Goal: Communication & Community: Ask a question

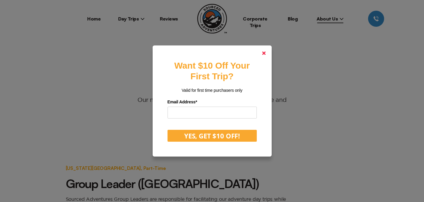
click at [267, 51] on link at bounding box center [264, 53] width 14 height 14
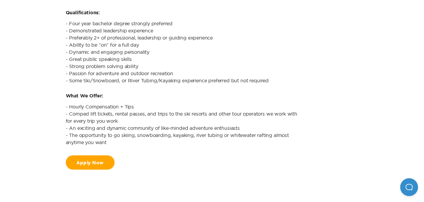
scroll to position [300, 0]
click at [103, 165] on link "Apply Now" at bounding box center [90, 162] width 49 height 14
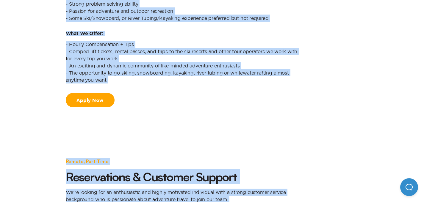
scroll to position [401, 0]
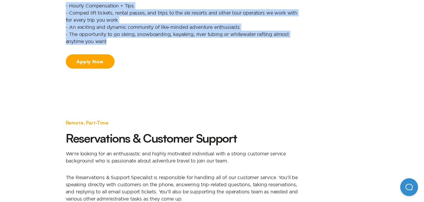
drag, startPoint x: 65, startPoint y: 38, endPoint x: 148, endPoint y: 41, distance: 83.0
copy div "[US_STATE][GEOGRAPHIC_DATA], Part-Time Group Leader ([GEOGRAPHIC_DATA]) Sourced…"
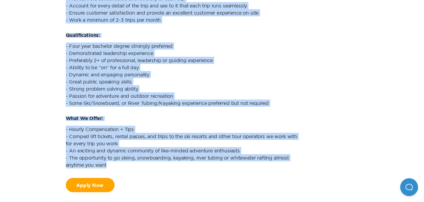
click at [211, 105] on p "- Four year bachelor degree strongly preferred - Demonstrated leadership experi…" at bounding box center [185, 75] width 238 height 64
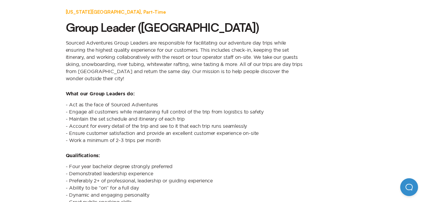
scroll to position [154, 0]
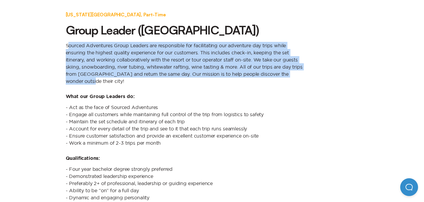
drag, startPoint x: 69, startPoint y: 44, endPoint x: 135, endPoint y: 83, distance: 76.7
click at [135, 83] on p "Sourced Adventures Group Leaders are responsible for facilitating our adventure…" at bounding box center [185, 63] width 238 height 43
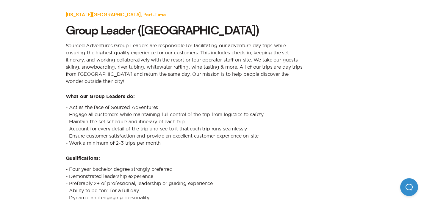
click at [137, 96] on div "What our Group Leaders do:" at bounding box center [212, 96] width 293 height 5
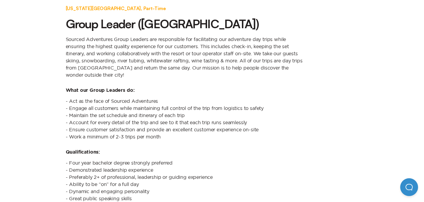
scroll to position [162, 0]
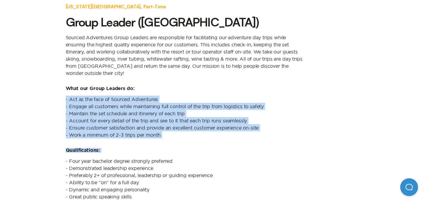
drag, startPoint x: 65, startPoint y: 99, endPoint x: 132, endPoint y: 153, distance: 86.5
click at [132, 153] on div "[US_STATE][GEOGRAPHIC_DATA], Part-Time Group Leader ([GEOGRAPHIC_DATA]) Sourced…" at bounding box center [212, 155] width 305 height 305
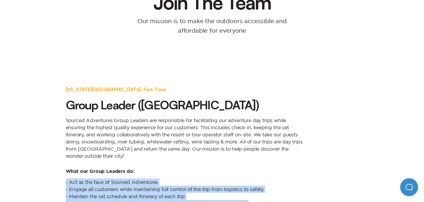
scroll to position [0, 0]
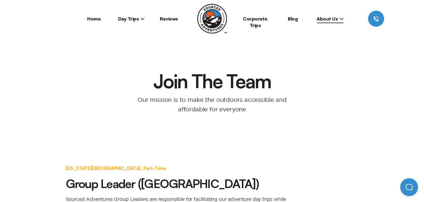
click at [333, 21] on span "About Us" at bounding box center [329, 19] width 27 height 6
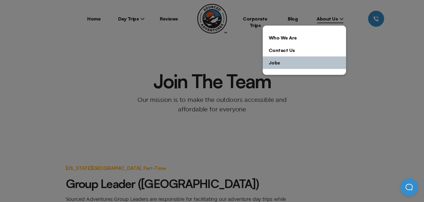
click at [313, 37] on link "Who We Are" at bounding box center [304, 38] width 83 height 12
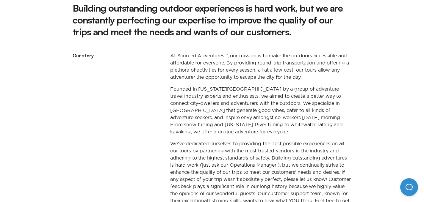
scroll to position [380, 0]
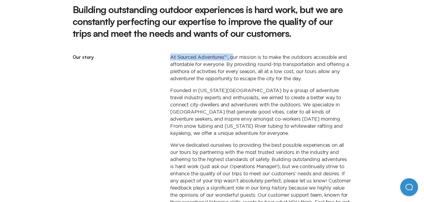
drag, startPoint x: 231, startPoint y: 57, endPoint x: 247, endPoint y: 49, distance: 18.2
click at [247, 49] on div "At Sourced Adventures™, our mission is to make the outdoors accessible and affo…" at bounding box center [258, 139] width 186 height 181
click at [236, 56] on p "At Sourced Adventures™, our mission is to make the outdoors accessible and affo…" at bounding box center [260, 68] width 181 height 29
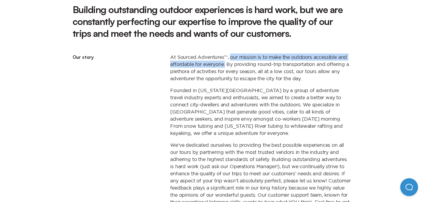
drag, startPoint x: 231, startPoint y: 56, endPoint x: 226, endPoint y: 64, distance: 10.0
click at [226, 64] on p "At Sourced Adventures™, our mission is to make the outdoors accessible and affo…" at bounding box center [260, 68] width 181 height 29
copy p "our mission is to make the outdoors accessible and affordable for everyone."
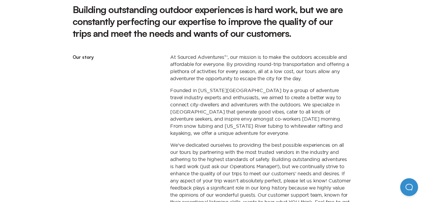
click at [211, 114] on p "Founded in [US_STATE][GEOGRAPHIC_DATA] by a group of adventure travel industry …" at bounding box center [260, 112] width 181 height 50
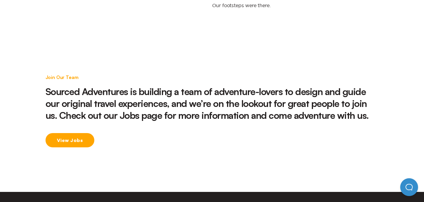
scroll to position [865, 0]
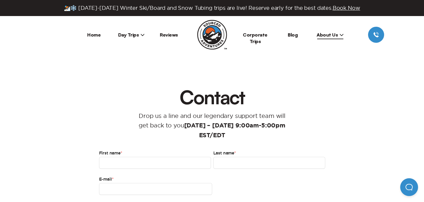
click at [338, 37] on span "About Us" at bounding box center [329, 35] width 27 height 6
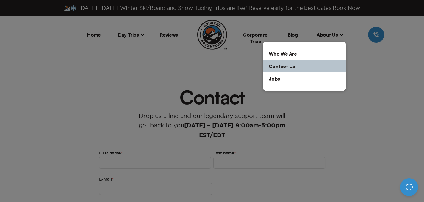
click at [334, 123] on div at bounding box center [212, 101] width 424 height 202
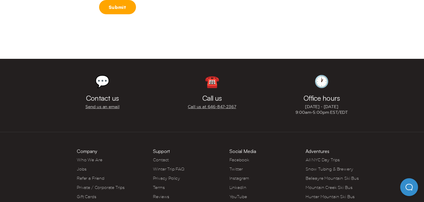
scroll to position [254, 0]
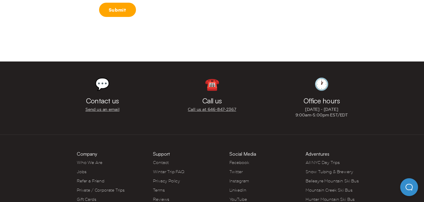
click at [119, 107] on link "Send us an email" at bounding box center [102, 110] width 34 height 6
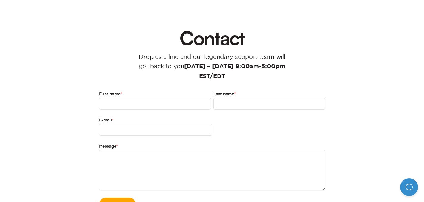
scroll to position [59, 0]
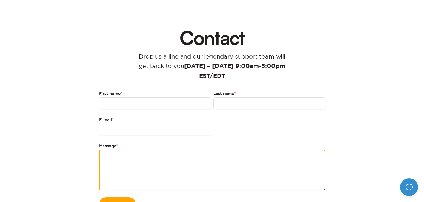
click at [177, 153] on textarea "Message *" at bounding box center [212, 170] width 226 height 40
paste textarea "**********"
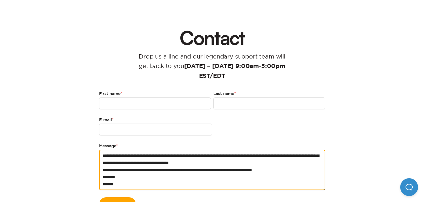
scroll to position [0, 0]
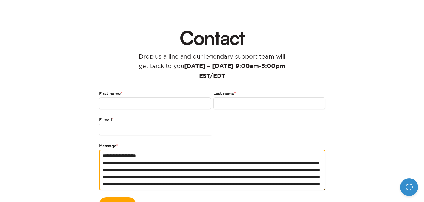
type textarea "**********"
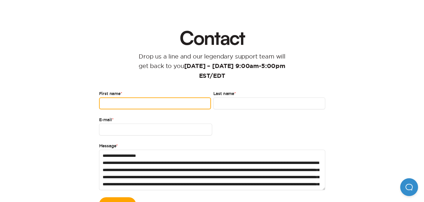
click at [152, 98] on input "First name *" at bounding box center [155, 104] width 112 height 12
type input "*****"
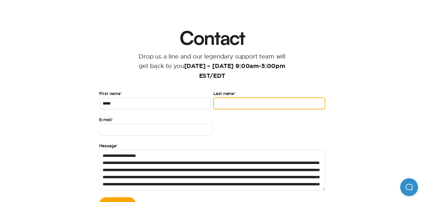
click at [253, 102] on input "Last name *" at bounding box center [269, 104] width 112 height 12
type input "******"
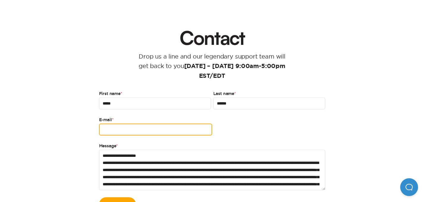
click at [141, 132] on input "E-mail *" at bounding box center [155, 130] width 113 height 12
type input "**********"
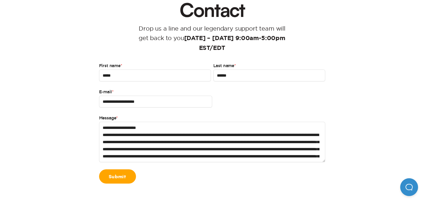
click at [228, 175] on div "Submit" at bounding box center [212, 177] width 226 height 14
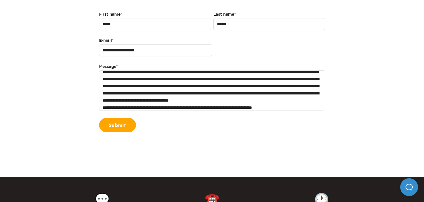
scroll to position [7, 0]
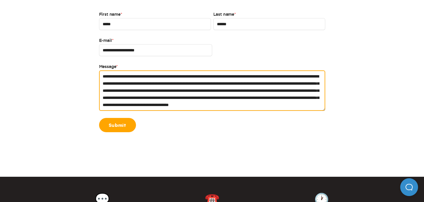
drag, startPoint x: 302, startPoint y: 76, endPoint x: 282, endPoint y: 78, distance: 20.0
click at [282, 78] on textarea "**********" at bounding box center [212, 90] width 226 height 40
click at [274, 102] on textarea "**********" at bounding box center [212, 90] width 226 height 40
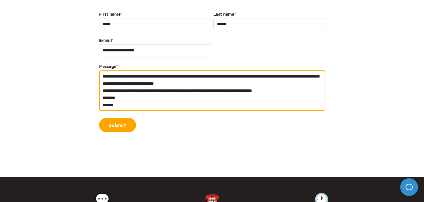
scroll to position [48, 0]
type textarea "**********"
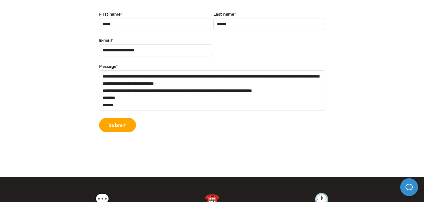
click at [114, 126] on link "Submit" at bounding box center [117, 125] width 37 height 14
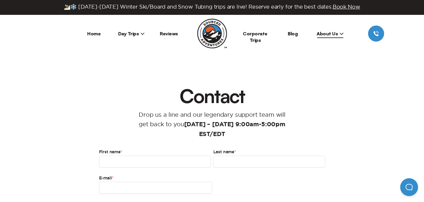
scroll to position [0, 0]
